Goal: Task Accomplishment & Management: Manage account settings

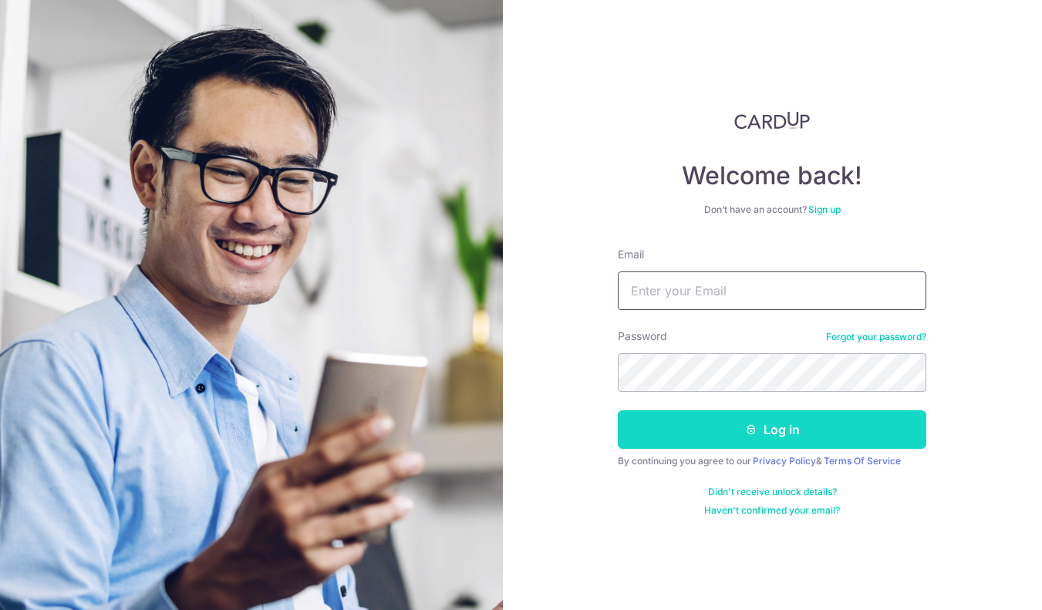
type input "[DOMAIN_NAME][EMAIL_ADDRESS][DOMAIN_NAME]"
click at [769, 442] on button "Log in" at bounding box center [772, 430] width 309 height 39
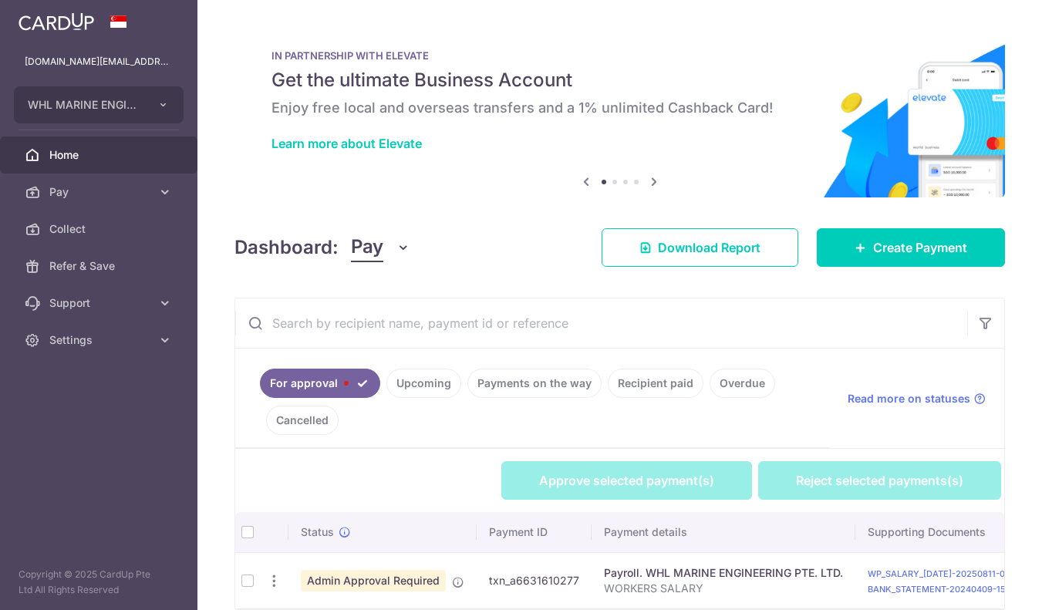
scroll to position [73, 0]
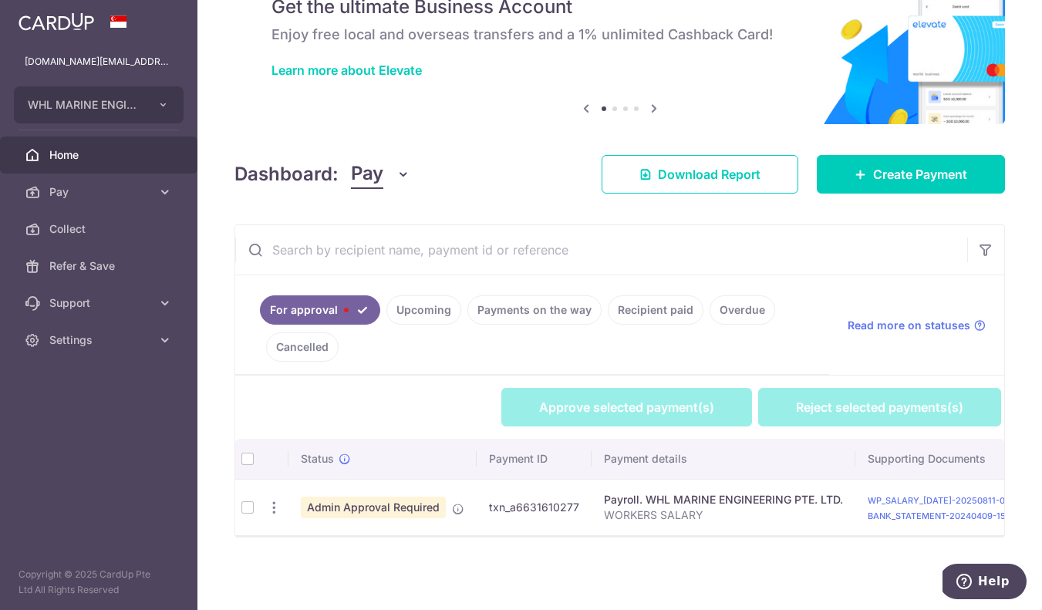
click at [240, 513] on td at bounding box center [247, 507] width 25 height 56
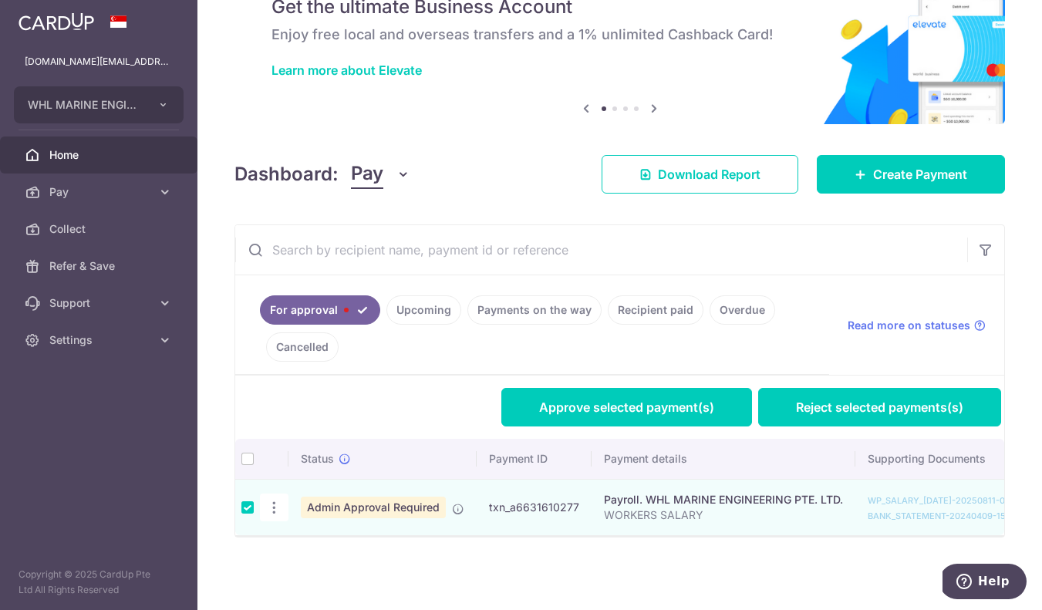
click at [258, 508] on td at bounding box center [247, 507] width 25 height 56
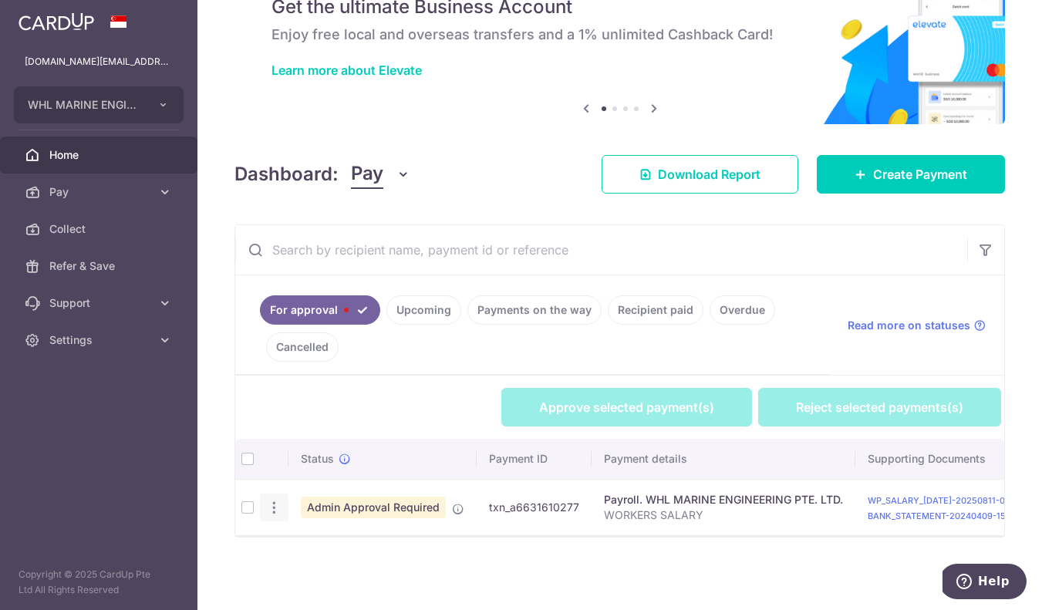
click at [277, 512] on icon "button" at bounding box center [274, 508] width 16 height 16
click at [316, 556] on span "Review Payment" at bounding box center [356, 551] width 103 height 19
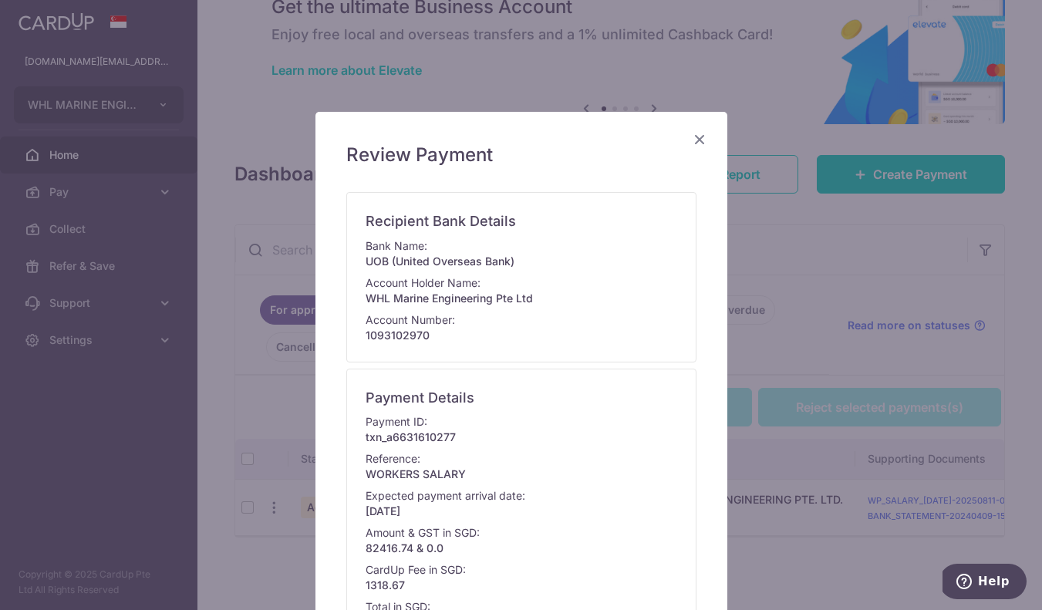
scroll to position [429, 0]
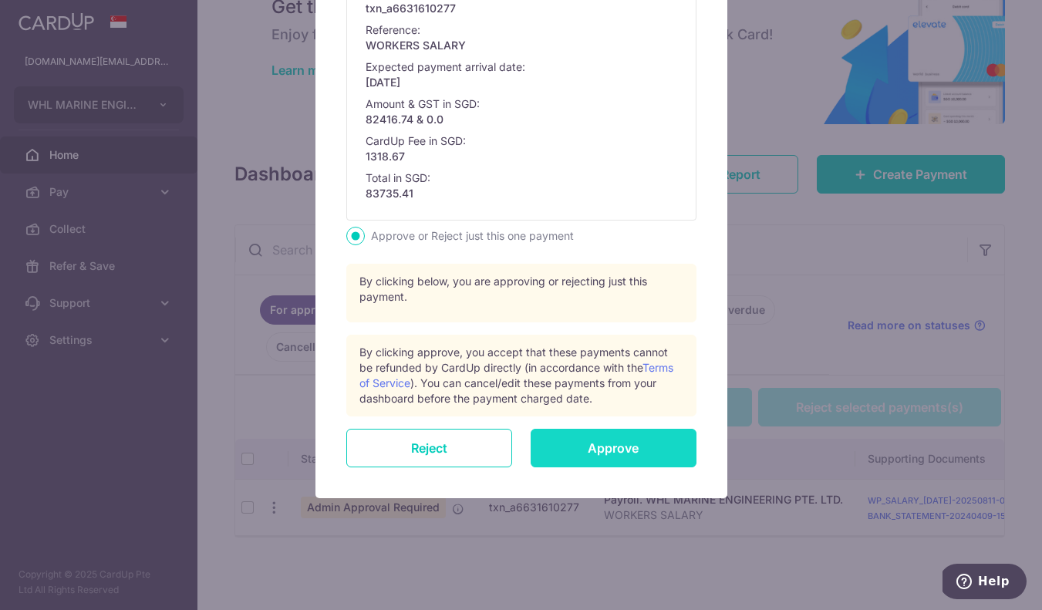
click at [585, 447] on input "Approve" at bounding box center [614, 448] width 166 height 39
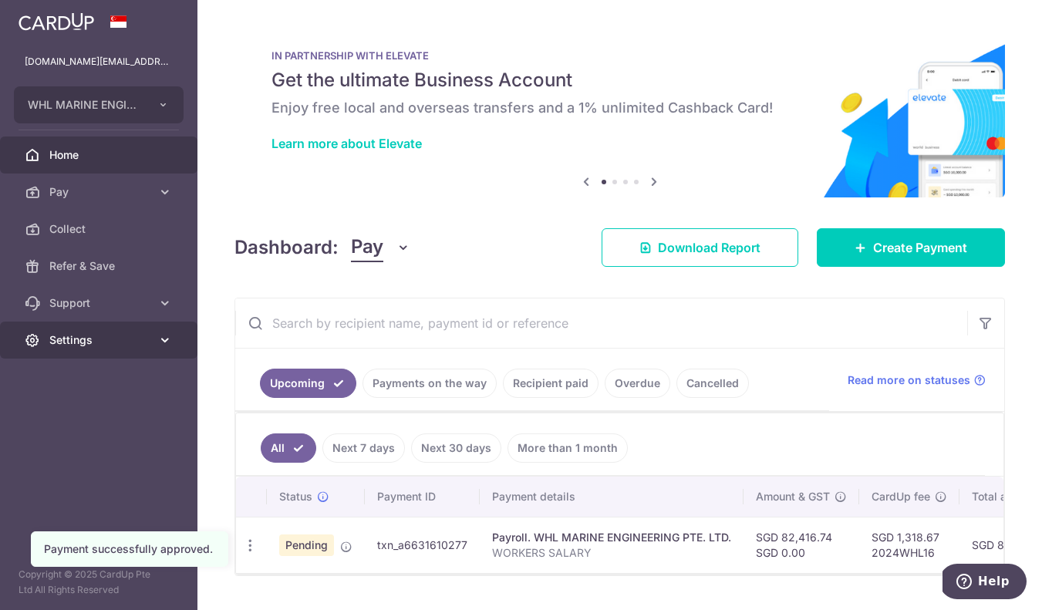
click at [82, 335] on span "Settings" at bounding box center [100, 340] width 102 height 15
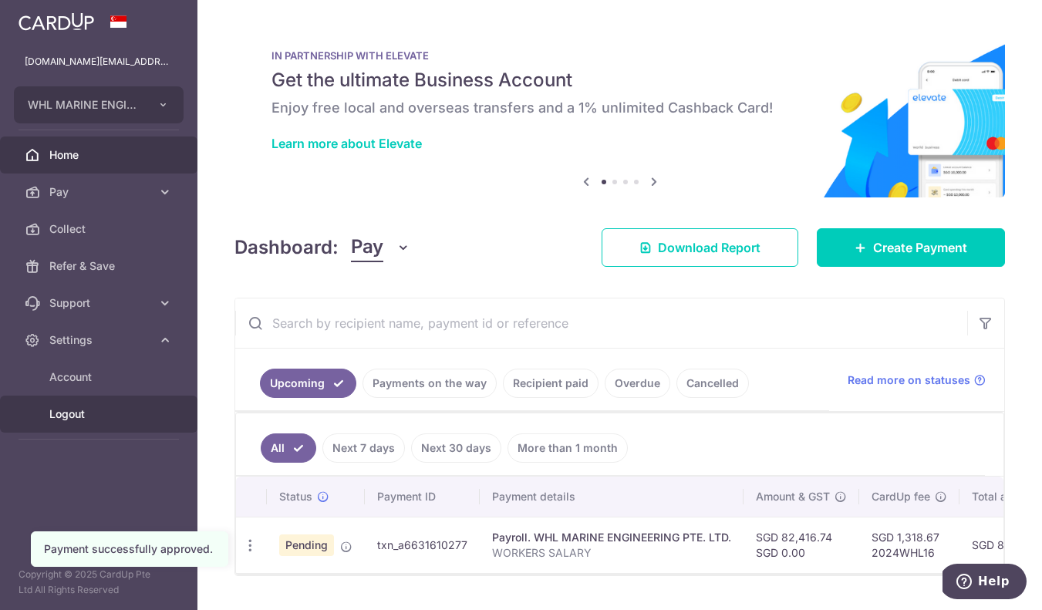
click at [83, 421] on span "Logout" at bounding box center [100, 414] width 102 height 15
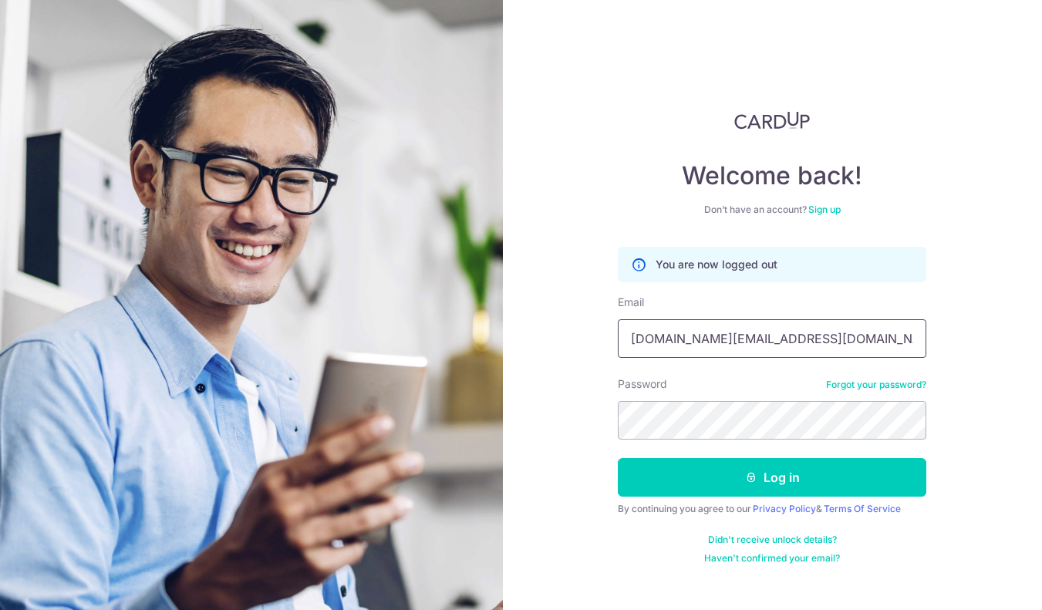
click at [629, 335] on input "[DOMAIN_NAME][EMAIL_ADDRESS][DOMAIN_NAME]" at bounding box center [772, 338] width 309 height 39
type input "ray.sim@whl.com.sg"
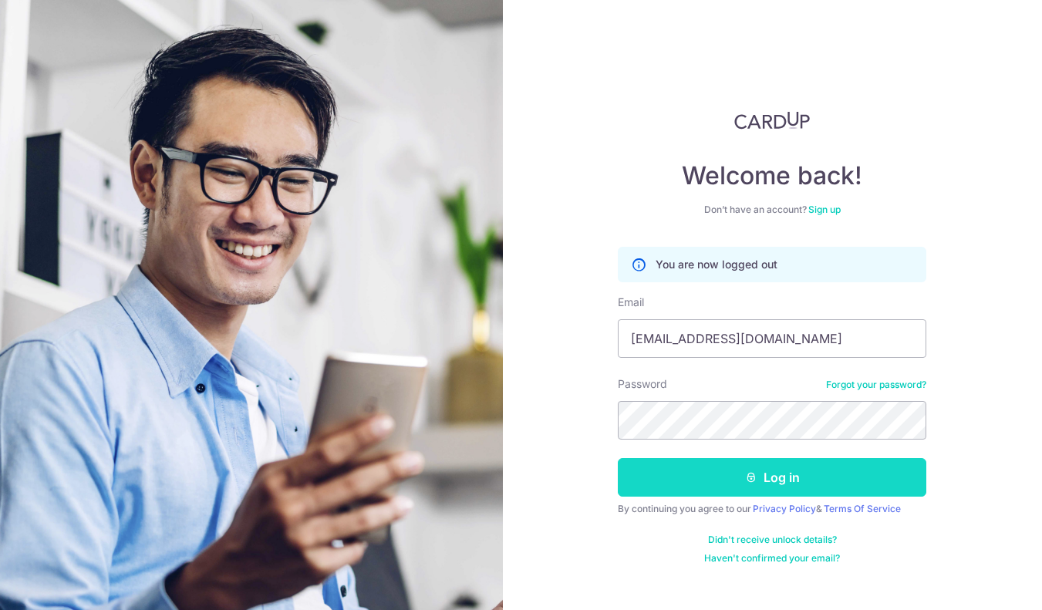
click at [718, 465] on button "Log in" at bounding box center [772, 477] width 309 height 39
